Goal: Information Seeking & Learning: Understand process/instructions

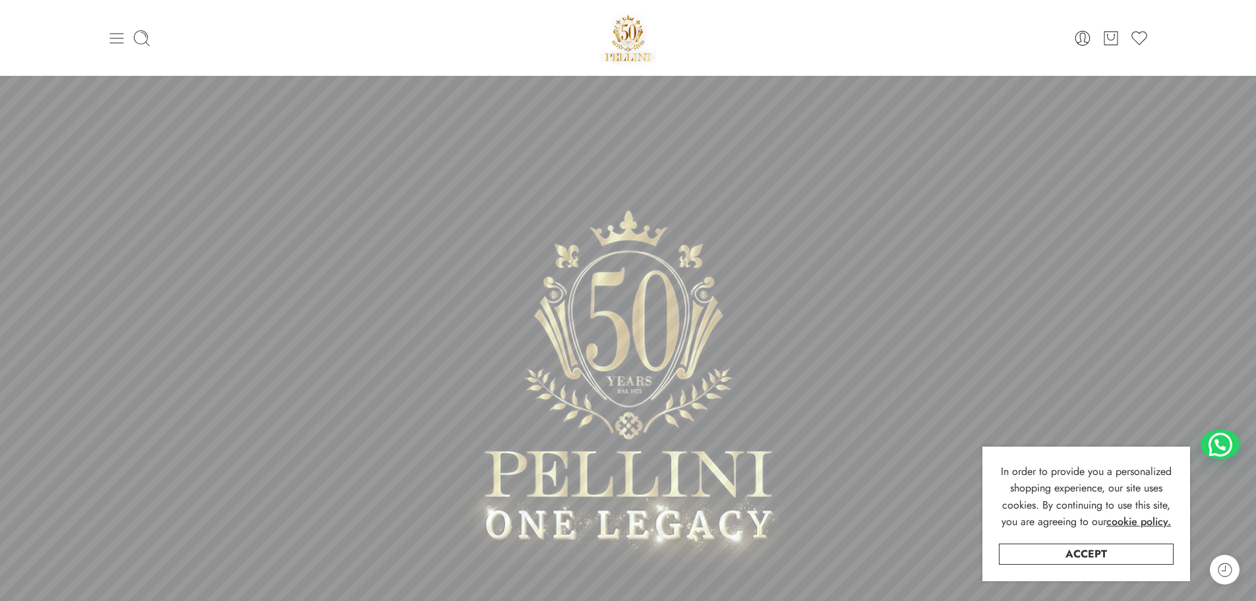
click at [115, 38] on icon at bounding box center [116, 38] width 14 height 11
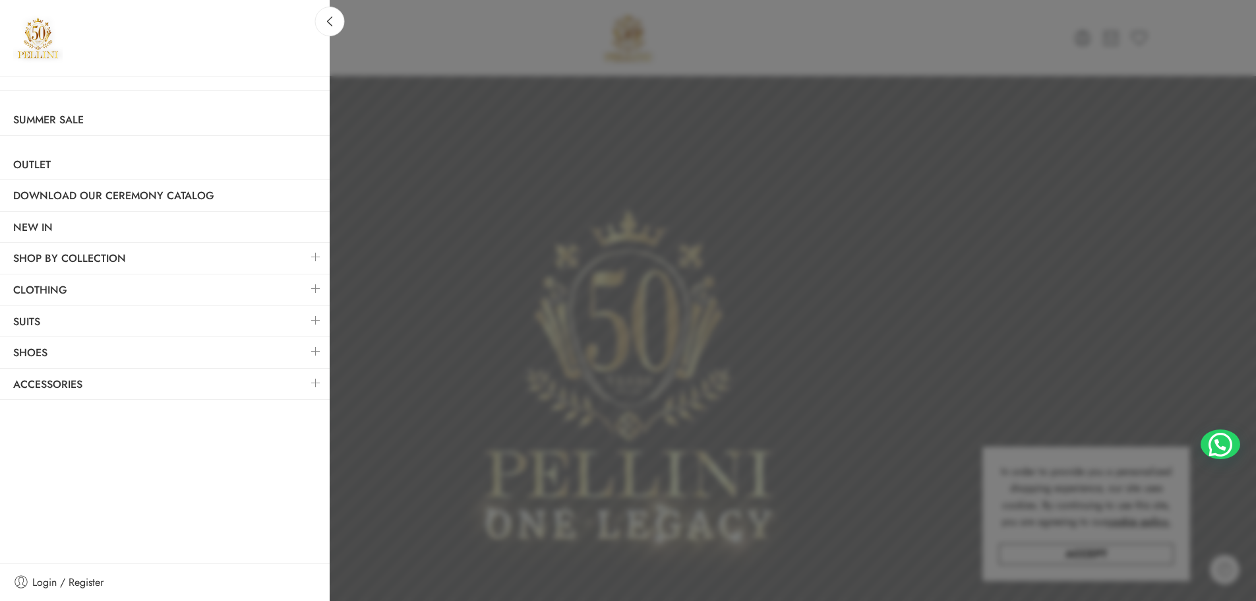
click at [317, 379] on link at bounding box center [316, 383] width 28 height 28
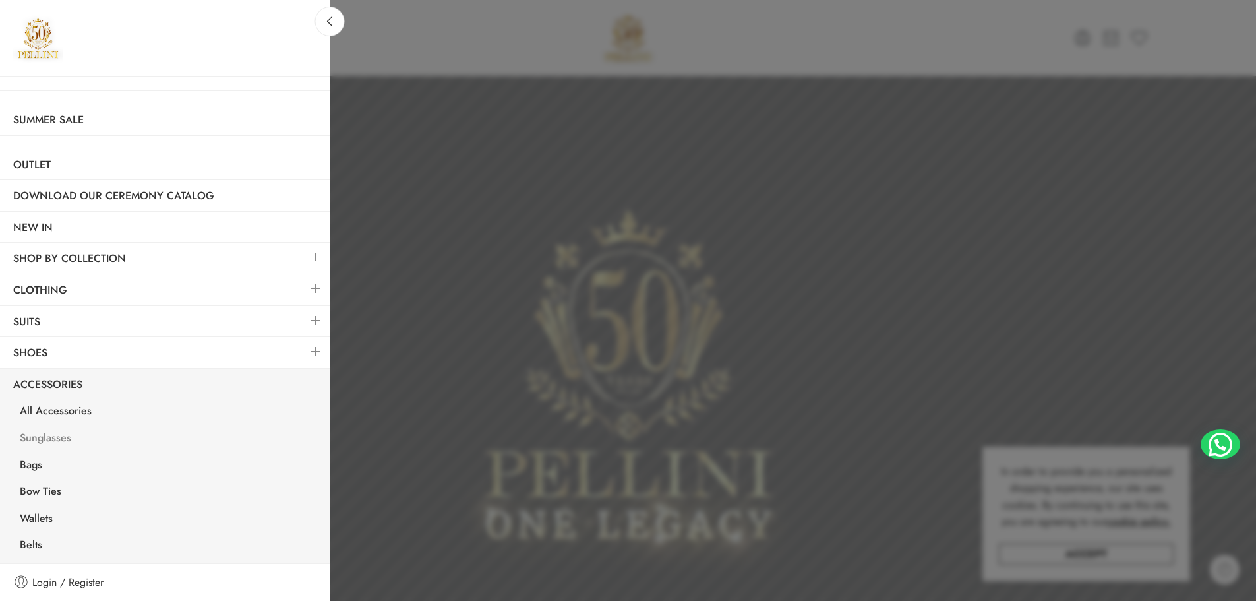
scroll to position [54, 0]
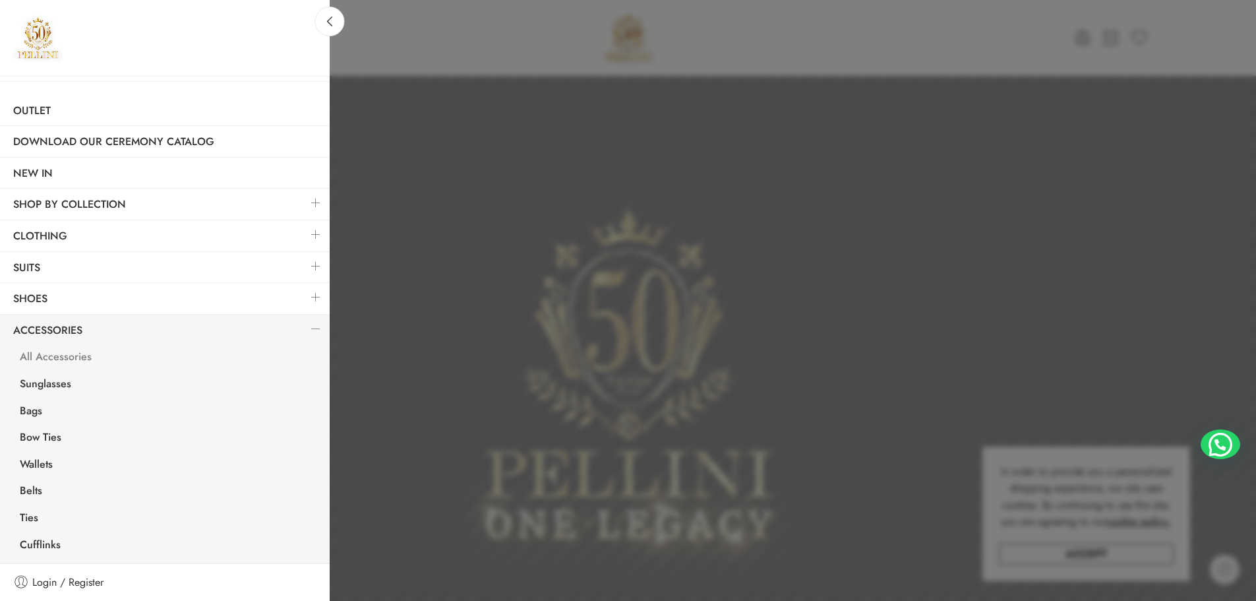
click at [54, 352] on link "All Accessories" at bounding box center [168, 358] width 323 height 27
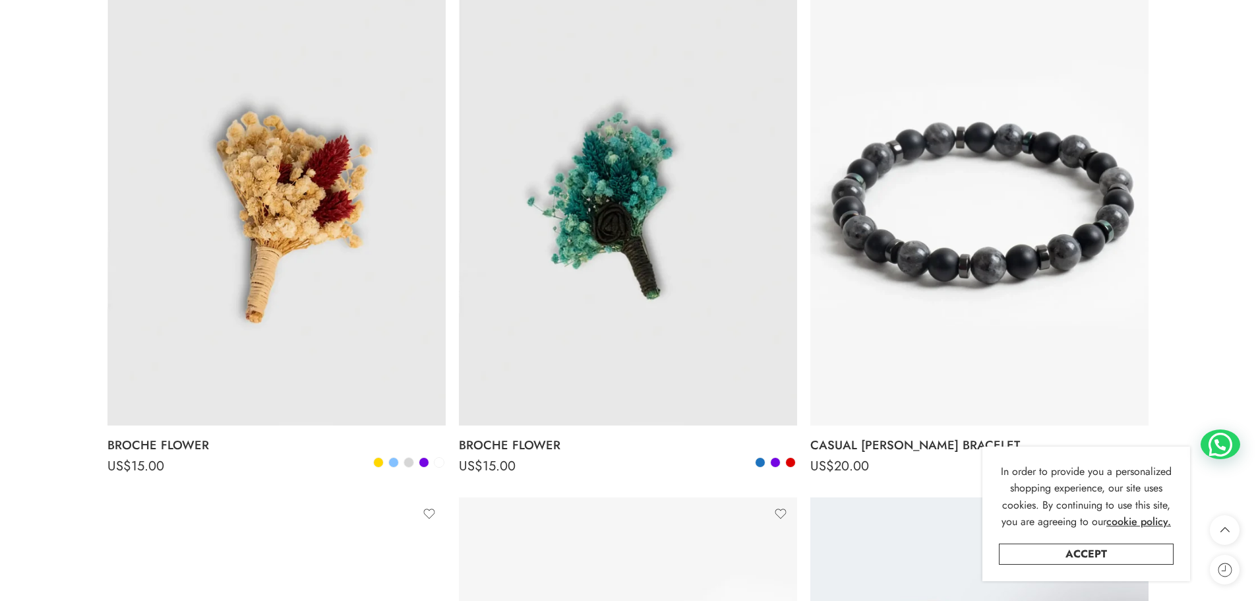
scroll to position [2374, 0]
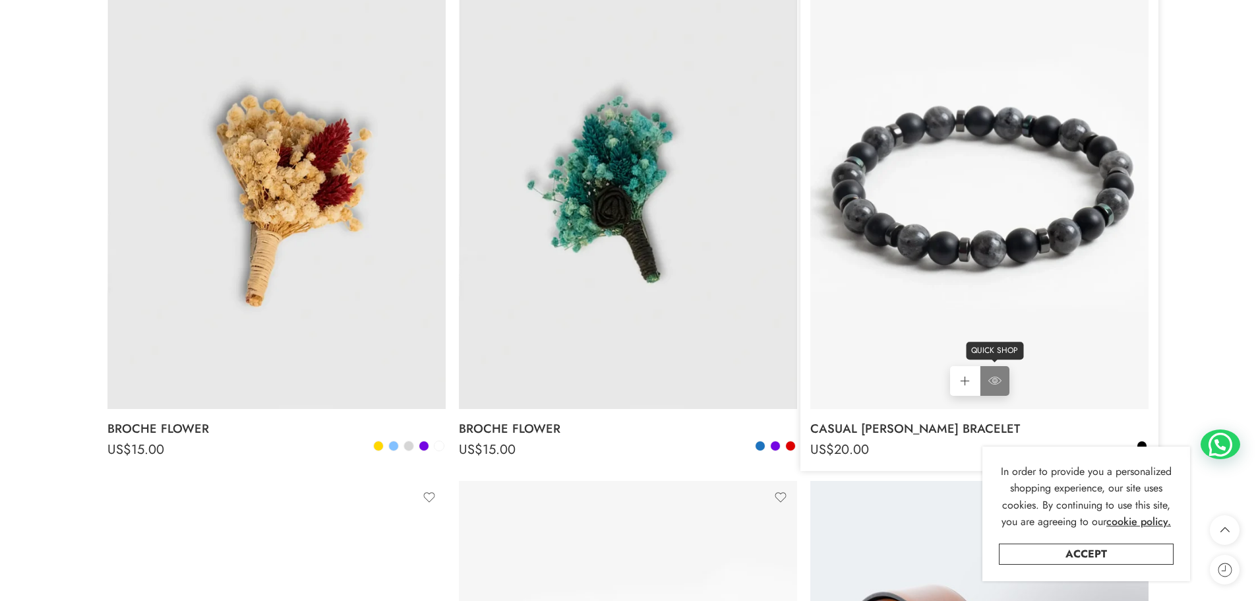
click at [991, 379] on icon at bounding box center [995, 381] width 13 height 8
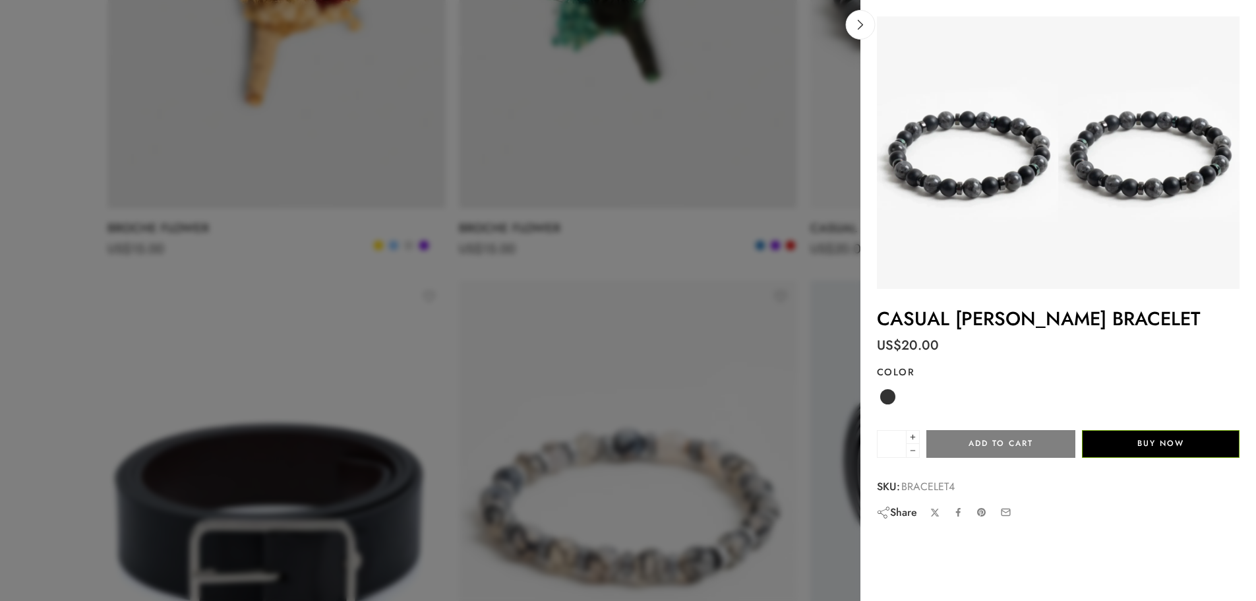
scroll to position [2638, 0]
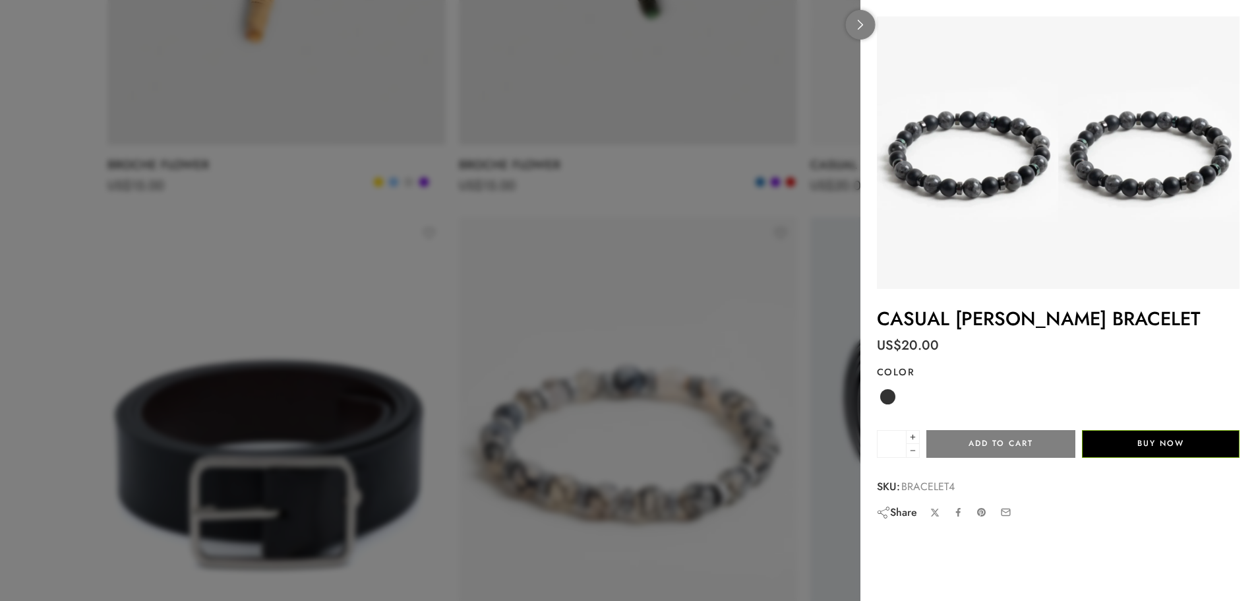
click at [857, 30] on link at bounding box center [861, 25] width 30 height 30
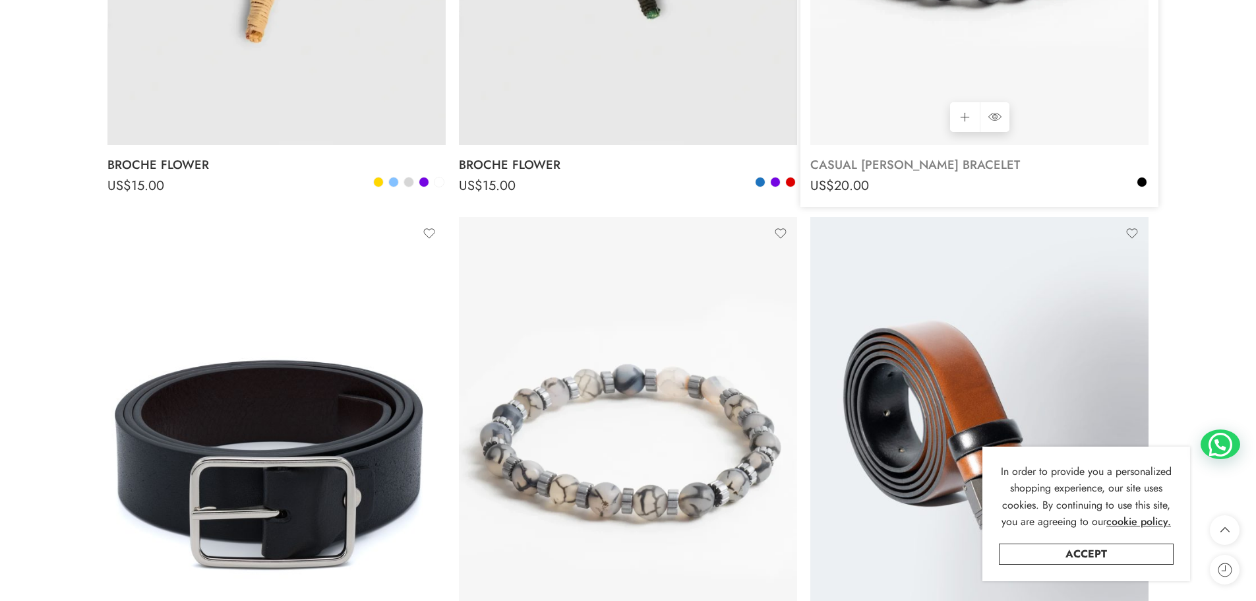
scroll to position [2374, 0]
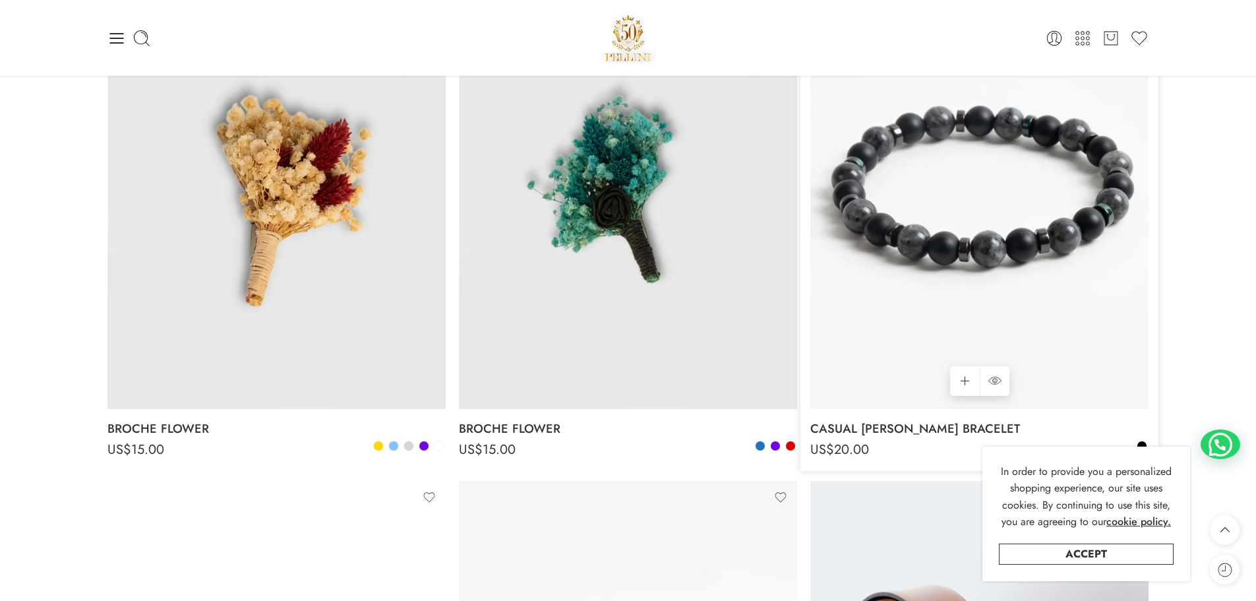
click at [992, 182] on img at bounding box center [979, 183] width 338 height 451
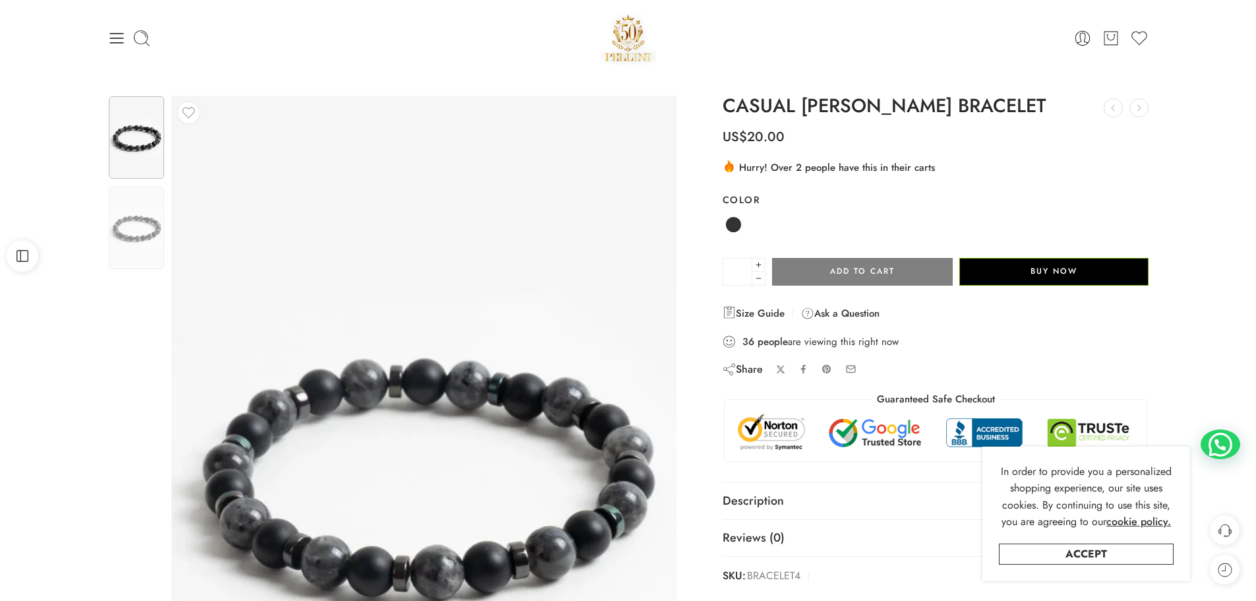
scroll to position [66, 0]
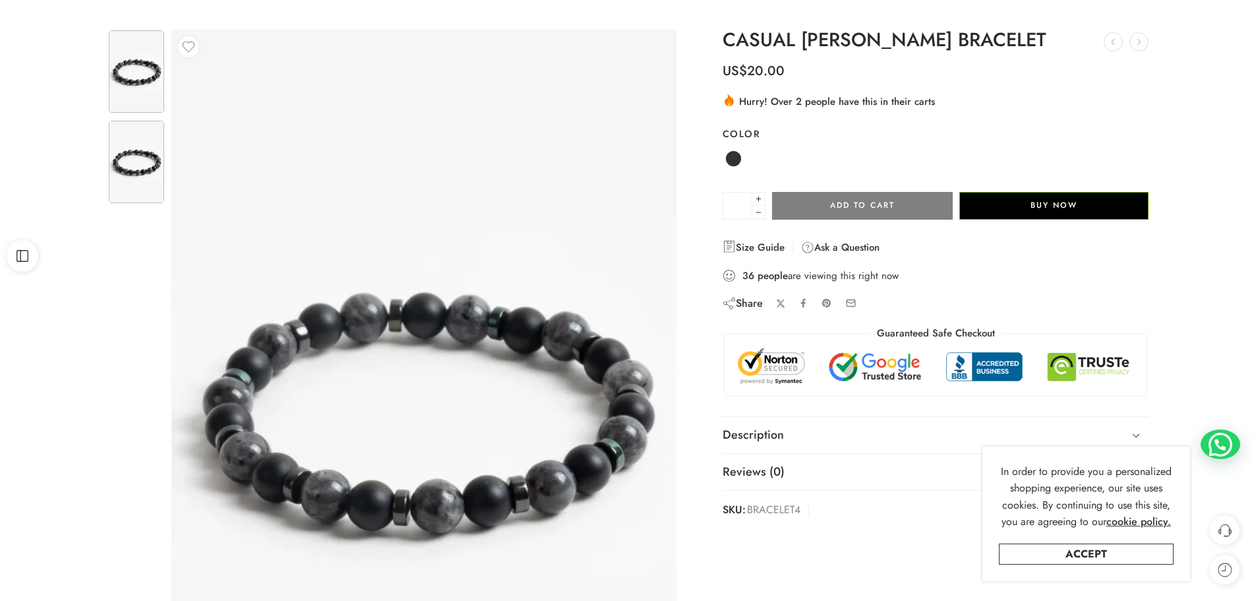
click at [144, 173] on img at bounding box center [136, 162] width 55 height 82
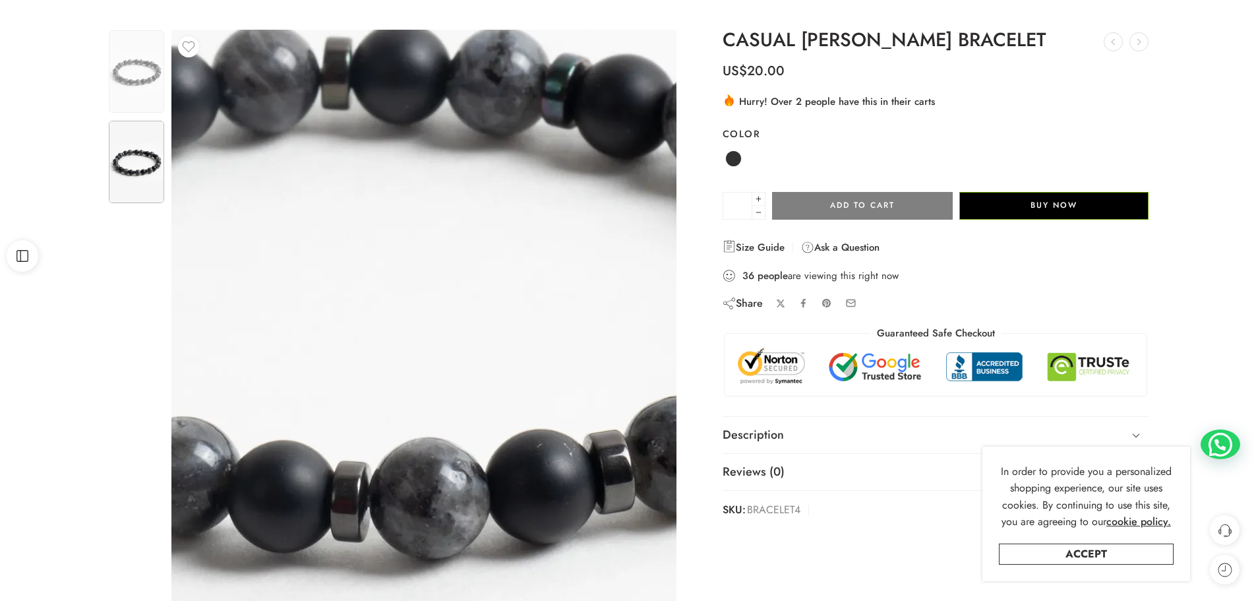
click at [443, 512] on img at bounding box center [400, 281] width 1126 height 1688
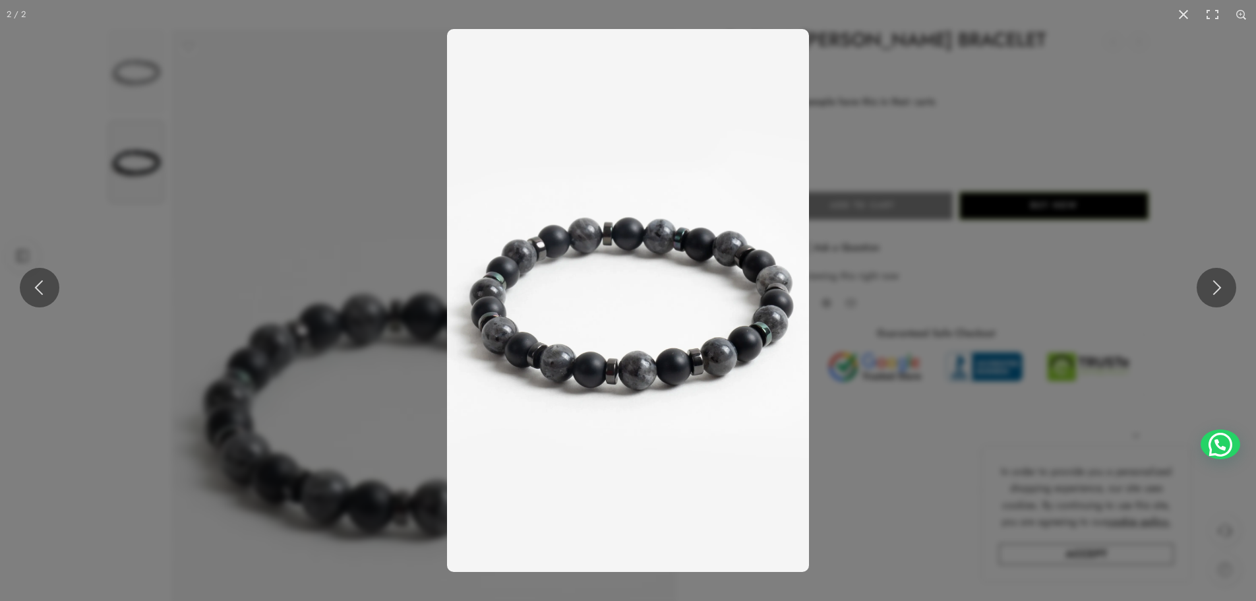
click at [591, 361] on img at bounding box center [628, 300] width 362 height 543
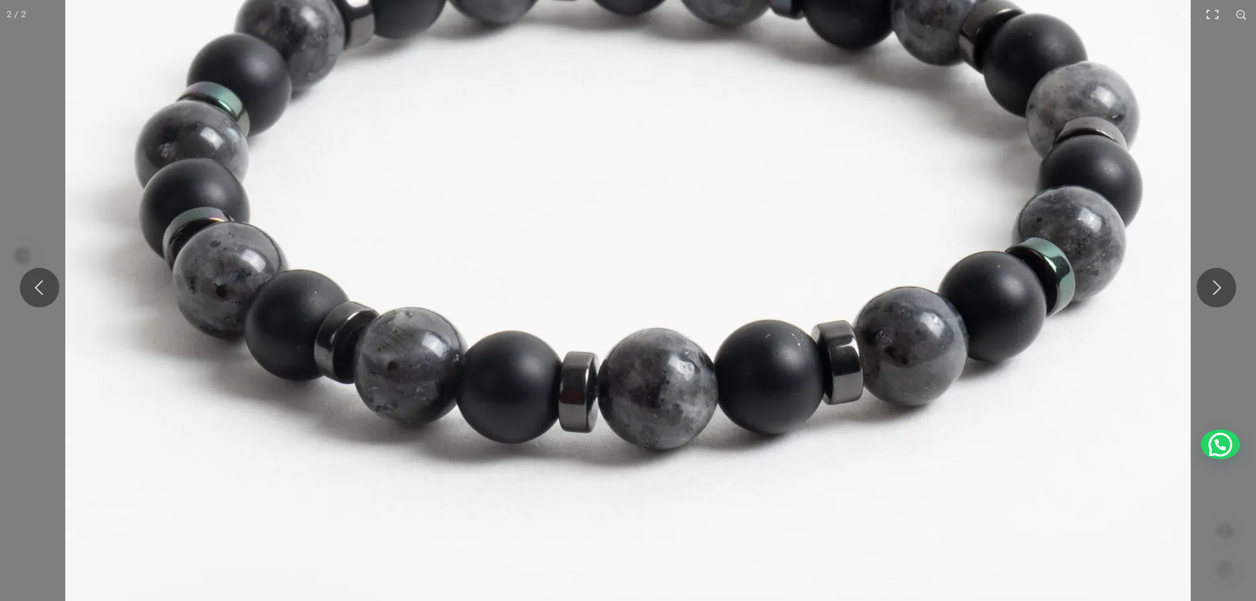
click at [591, 361] on img at bounding box center [628, 171] width 1126 height 1688
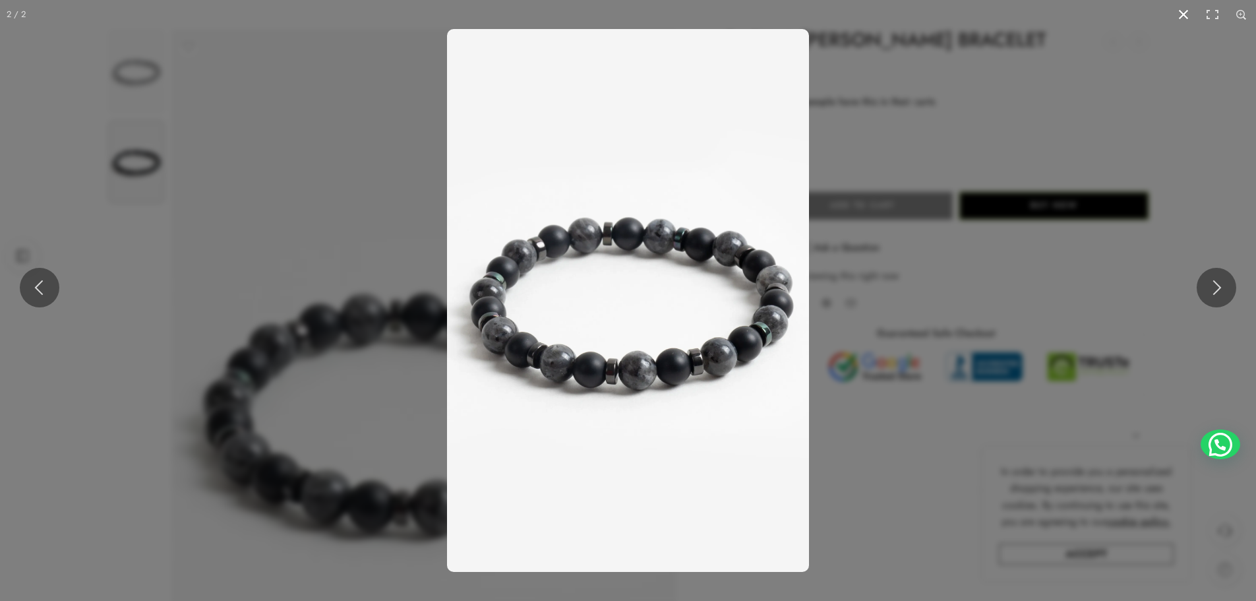
click at [1183, 13] on button at bounding box center [1183, 14] width 29 height 29
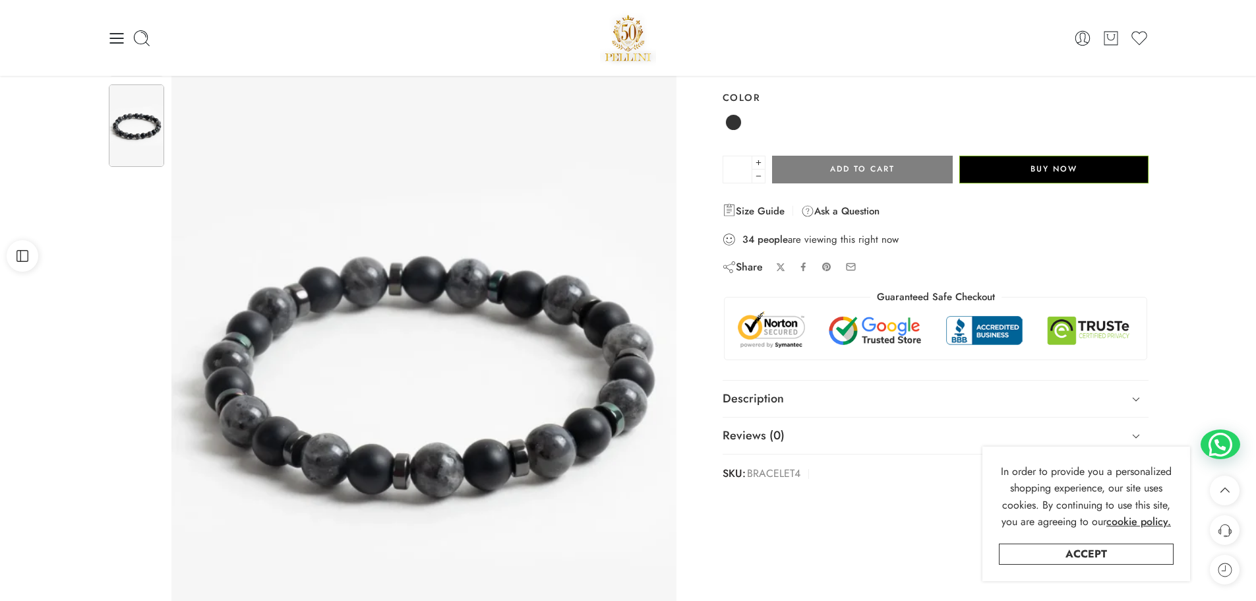
scroll to position [0, 0]
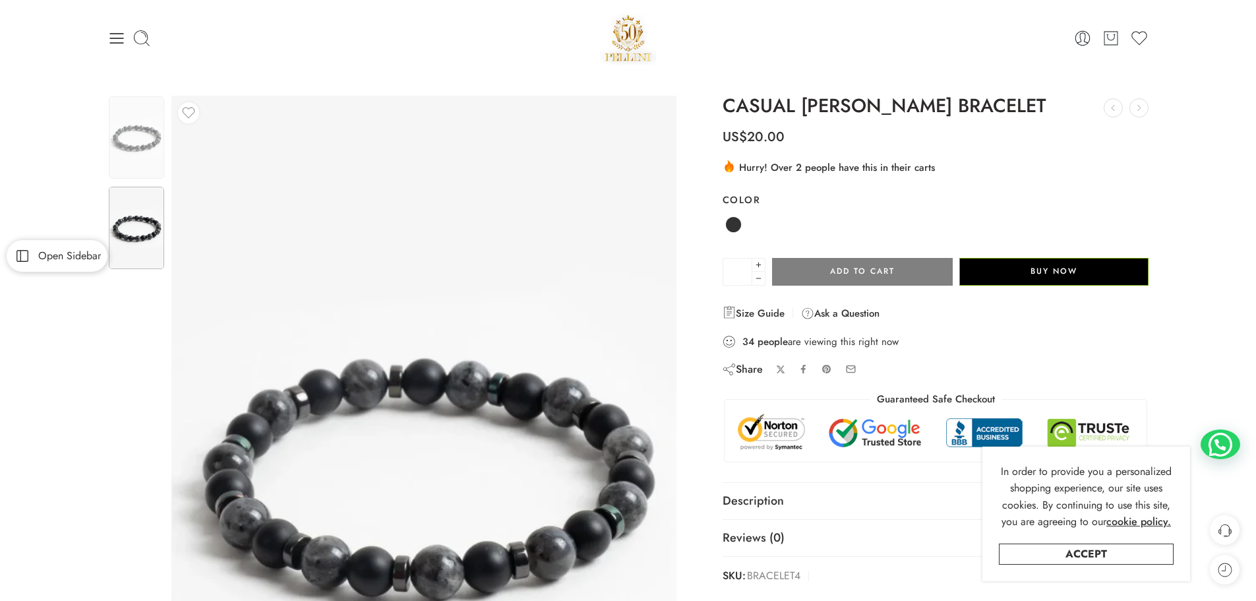
click at [17, 255] on rect at bounding box center [22, 256] width 11 height 11
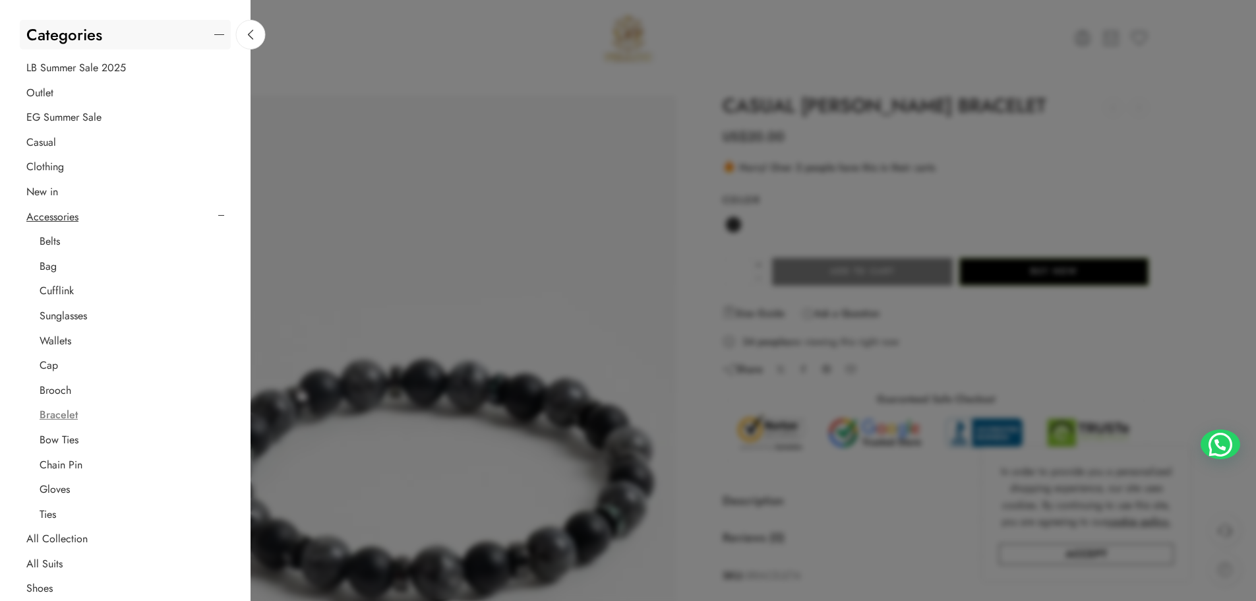
click at [64, 417] on link "Bracelet" at bounding box center [59, 414] width 38 height 13
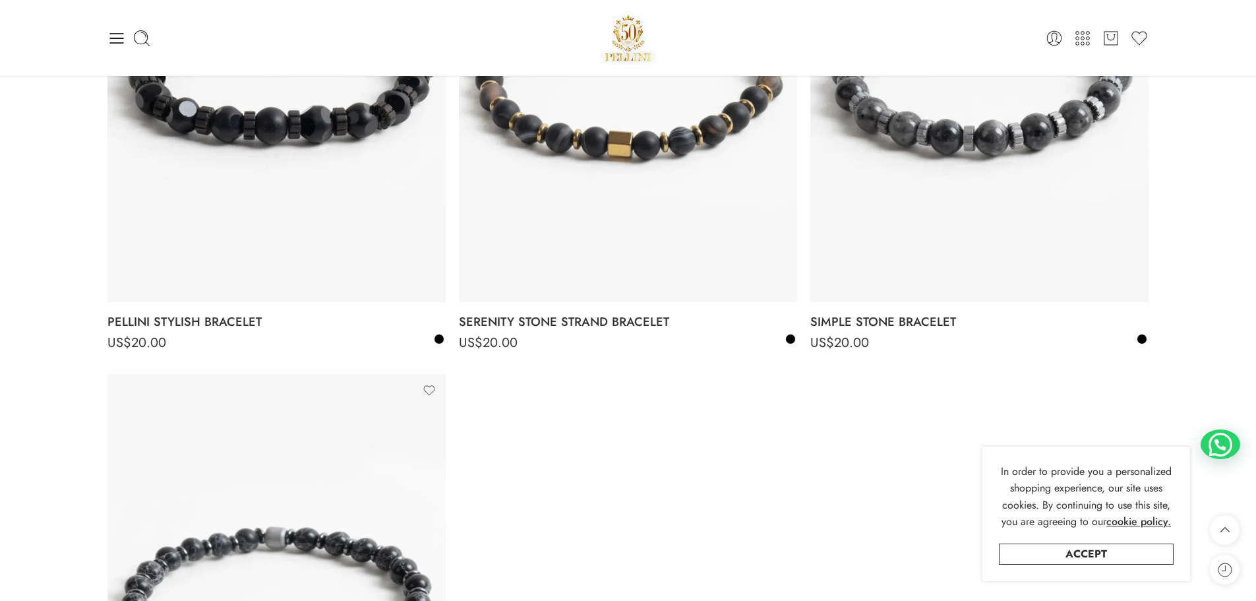
scroll to position [1715, 0]
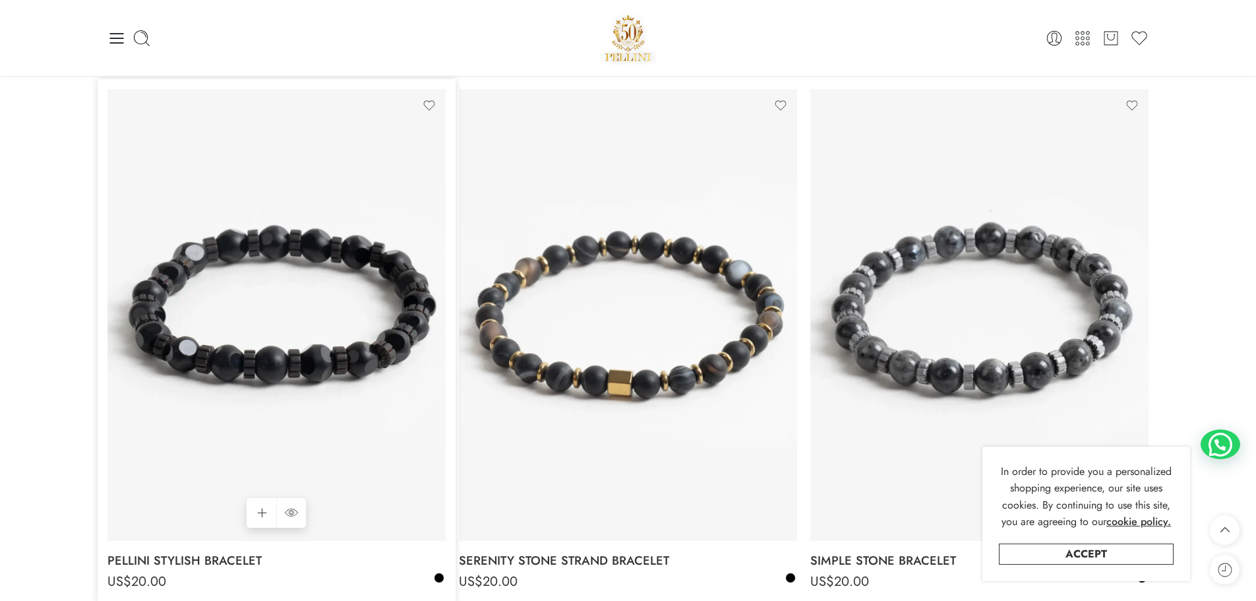
click at [253, 368] on img at bounding box center [276, 314] width 338 height 451
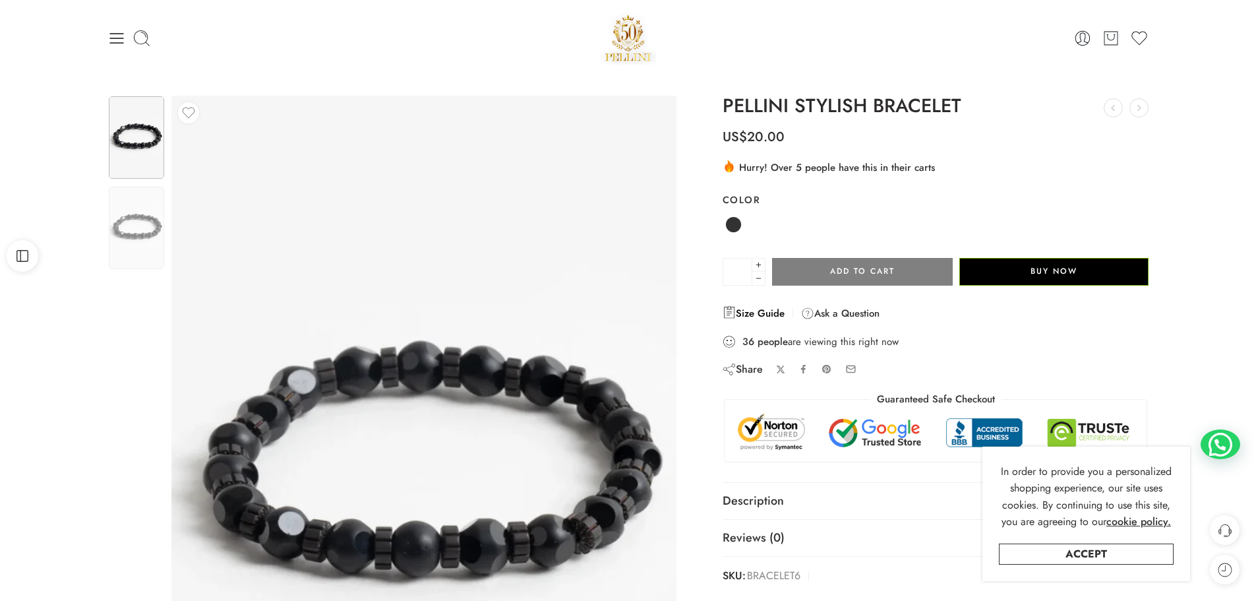
click at [760, 313] on link "Size Guide" at bounding box center [754, 313] width 62 height 16
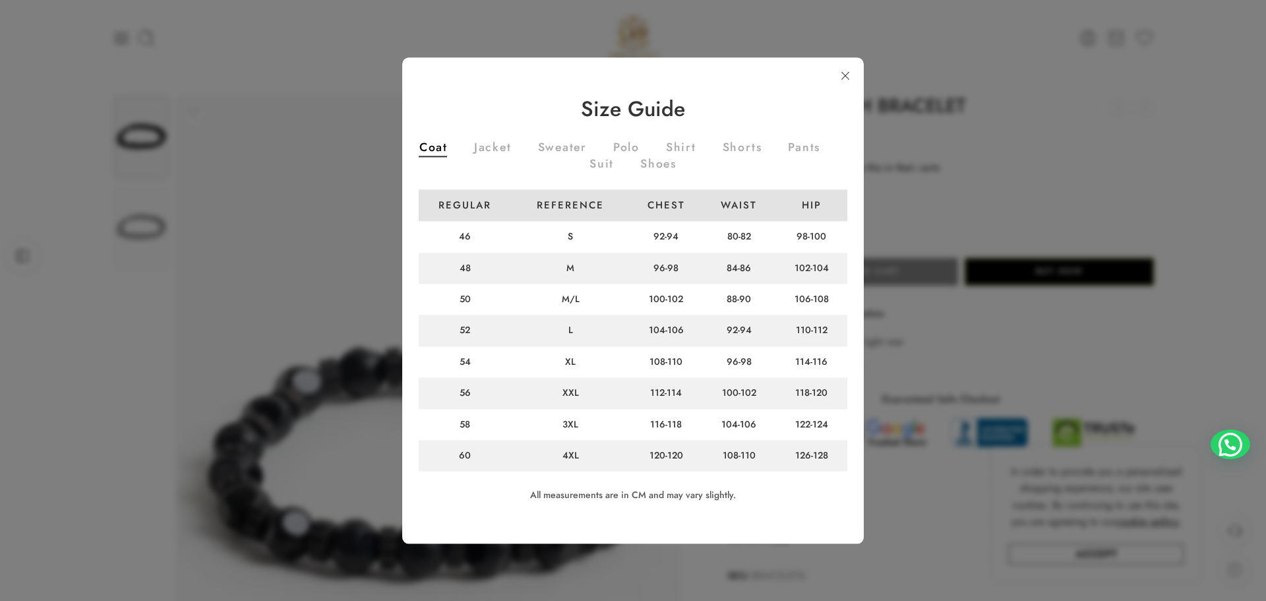
scroll to position [2, 0]
click at [512, 147] on link "Jacket" at bounding box center [493, 147] width 38 height 15
click at [568, 148] on link "Sweater" at bounding box center [562, 147] width 49 height 15
click at [614, 160] on link "Suit" at bounding box center [602, 163] width 24 height 15
click at [640, 142] on link "Polo" at bounding box center [626, 147] width 26 height 15
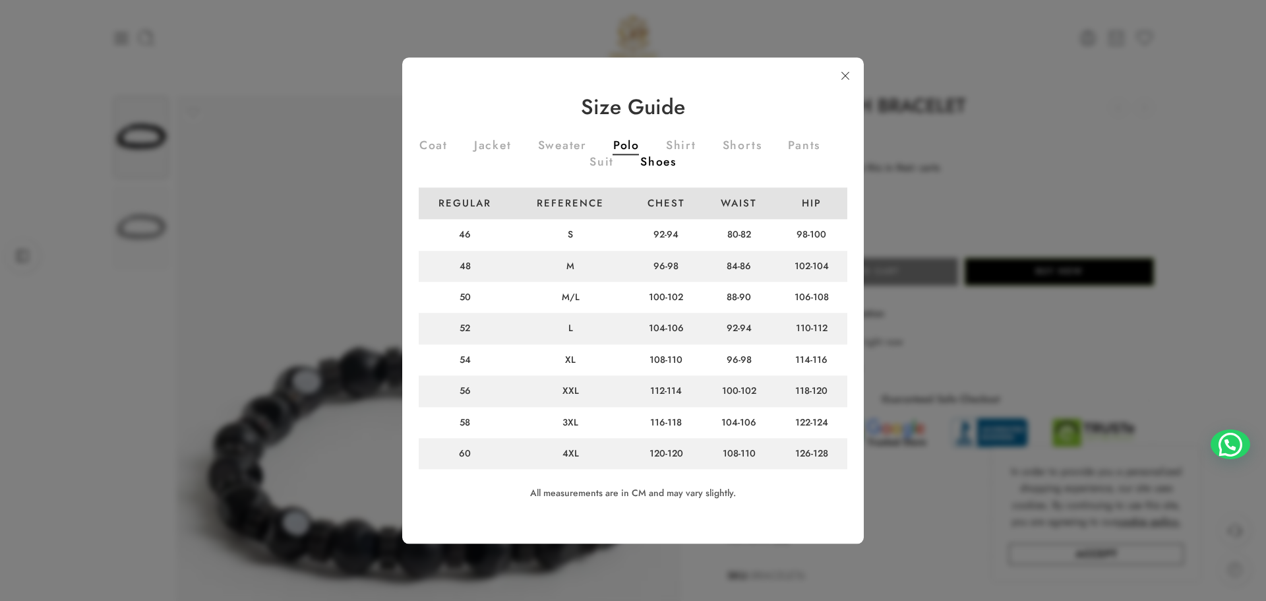
click at [677, 163] on link "Shoes" at bounding box center [658, 163] width 36 height 15
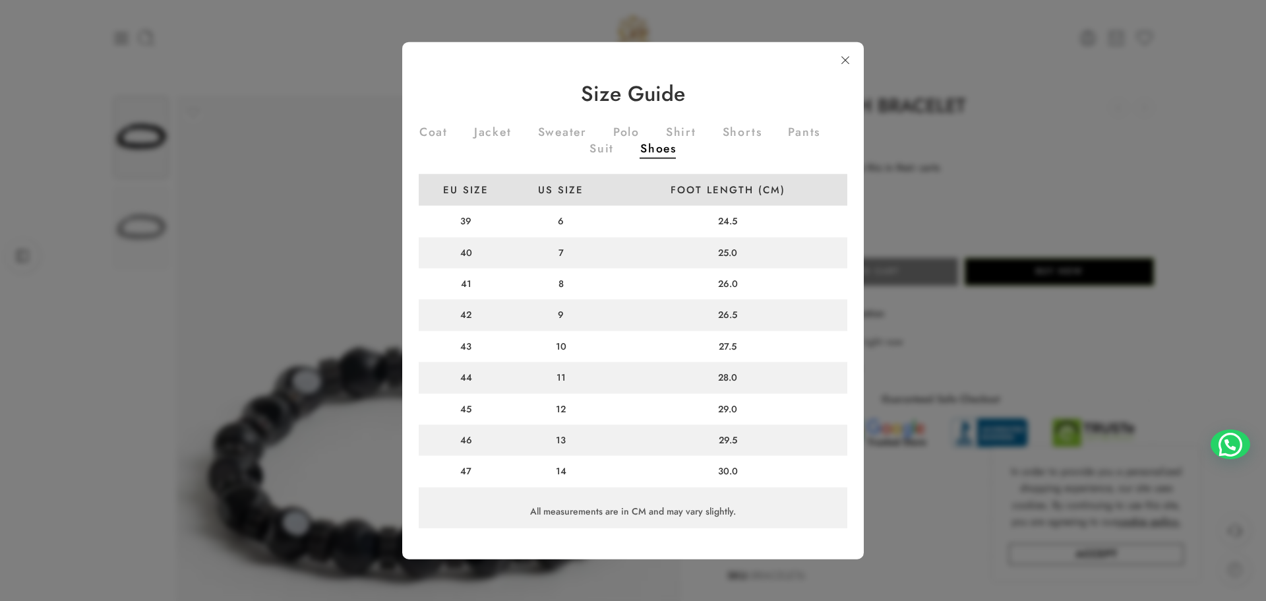
scroll to position [0, 0]
click at [698, 135] on ul "Coat Jacket Sweater Polo Shirt Shorts Pants Suit Shoes" at bounding box center [633, 140] width 429 height 47
click at [690, 133] on link "Shirt" at bounding box center [681, 133] width 30 height 15
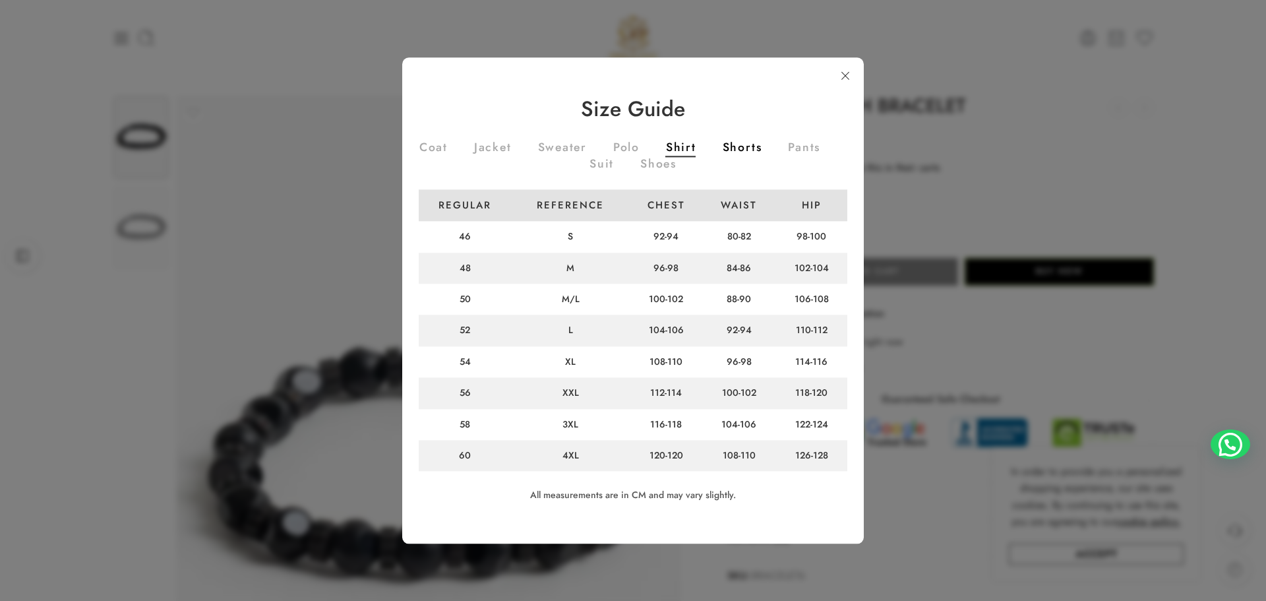
click at [756, 144] on link "Shorts" at bounding box center [743, 149] width 40 height 15
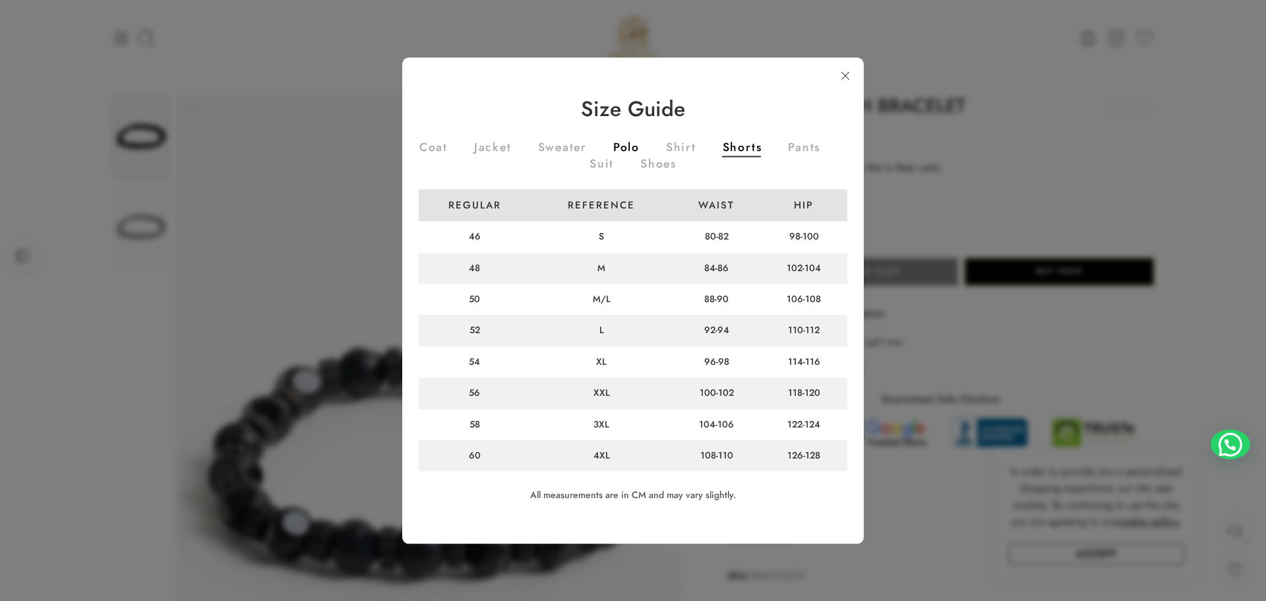
click at [640, 152] on link "Polo" at bounding box center [626, 149] width 26 height 15
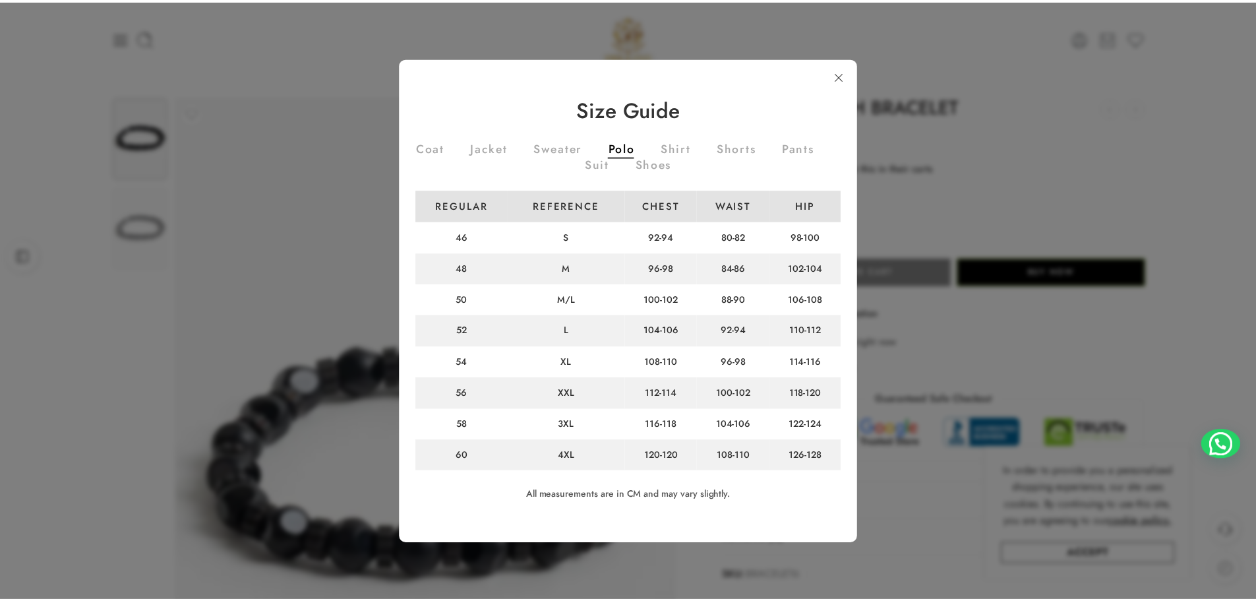
scroll to position [2, 0]
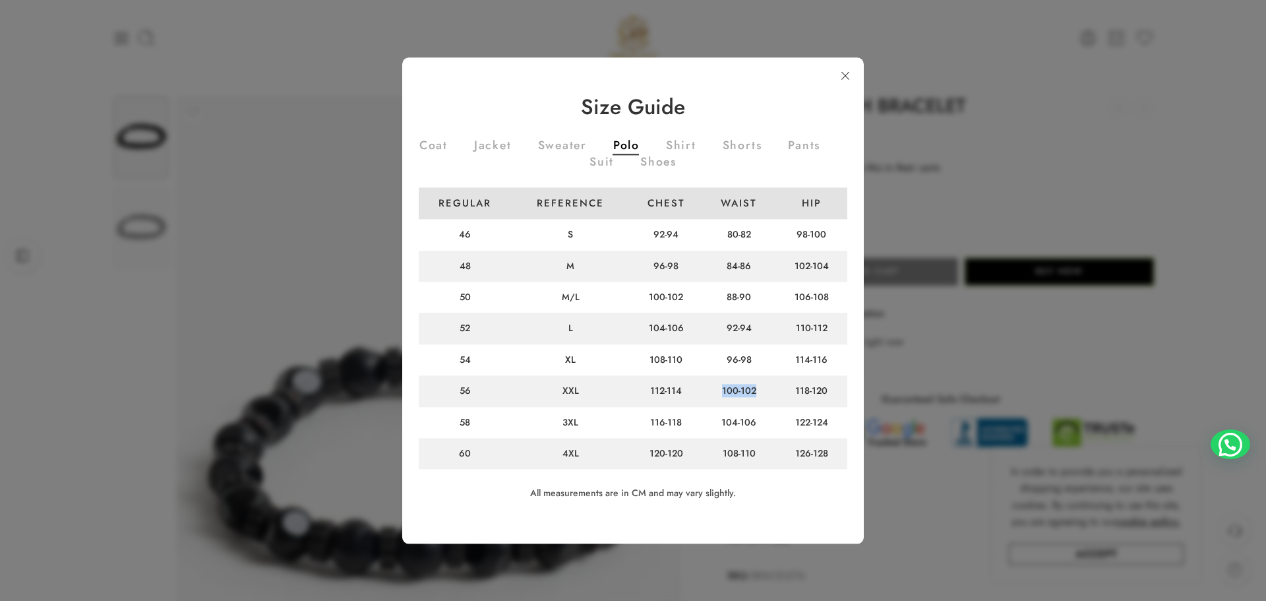
drag, startPoint x: 716, startPoint y: 391, endPoint x: 756, endPoint y: 391, distance: 39.6
click at [756, 391] on td "100-102" at bounding box center [738, 391] width 73 height 31
drag, startPoint x: 720, startPoint y: 361, endPoint x: 746, endPoint y: 361, distance: 25.7
click at [746, 361] on td "96-98" at bounding box center [738, 359] width 73 height 31
click at [222, 175] on div at bounding box center [633, 300] width 1266 height 601
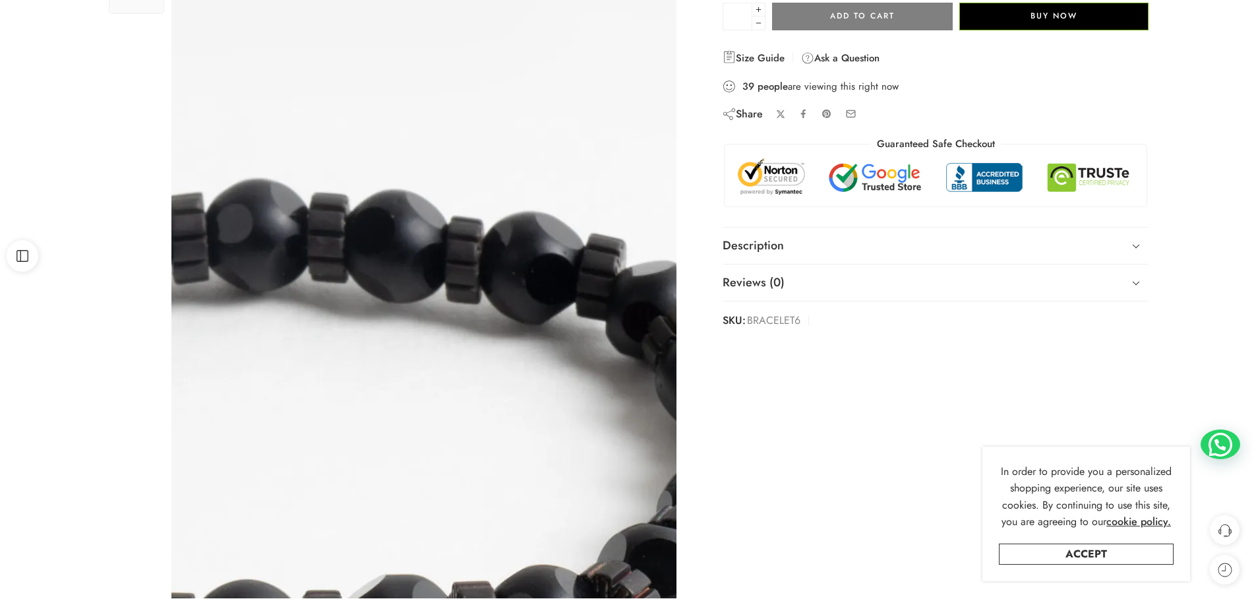
scroll to position [264, 0]
